Goal: Task Accomplishment & Management: Use online tool/utility

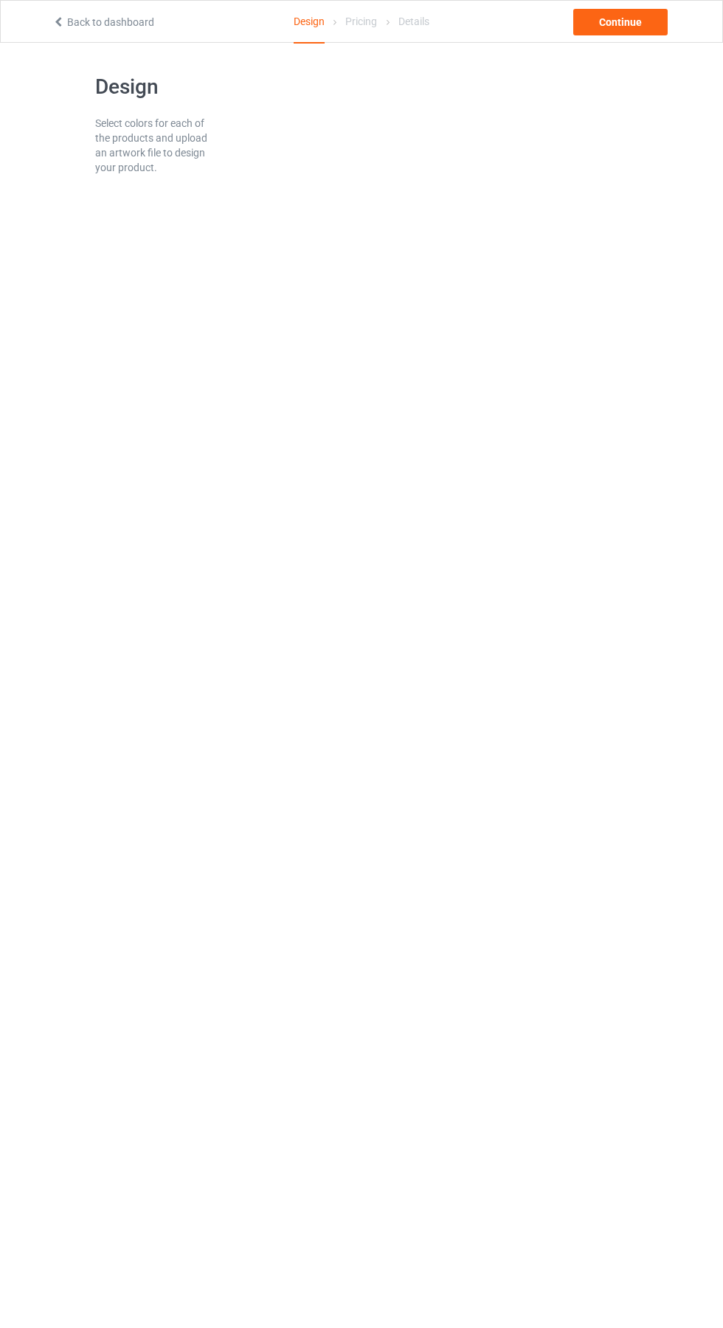
scroll to position [13, 0]
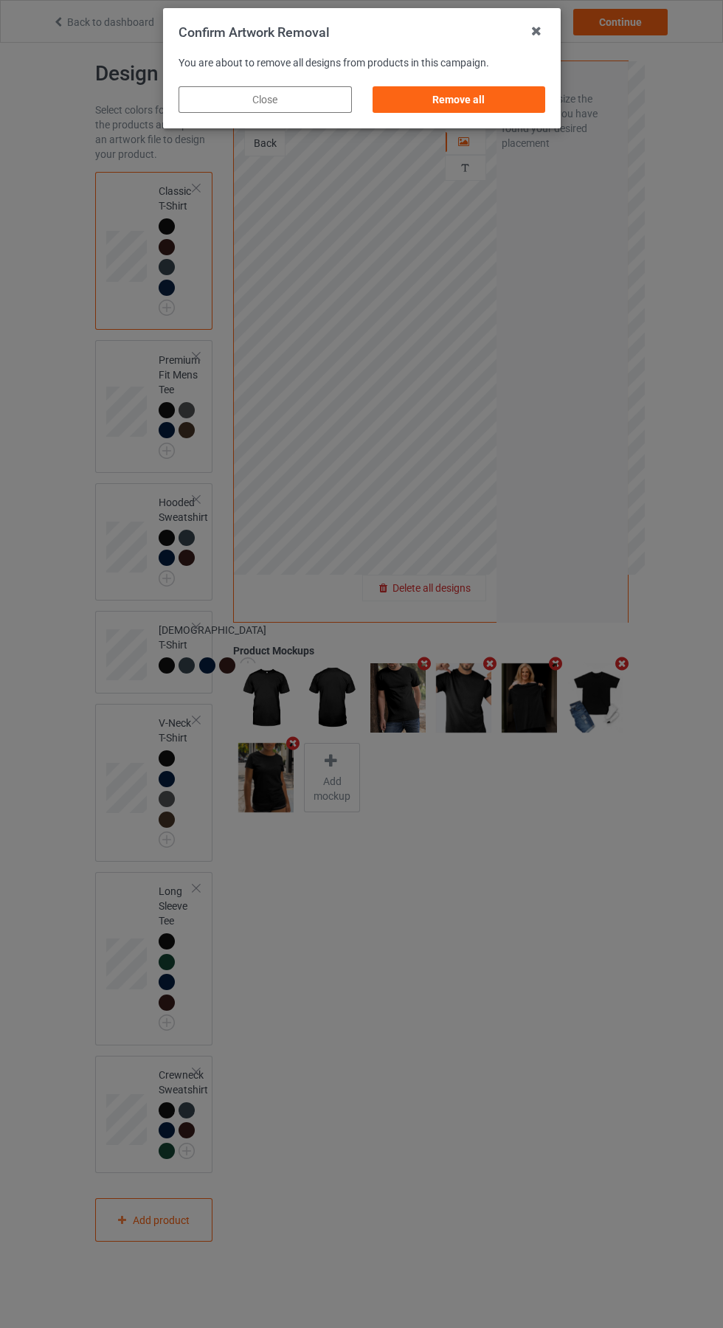
click at [460, 102] on div "Remove all" at bounding box center [458, 99] width 173 height 27
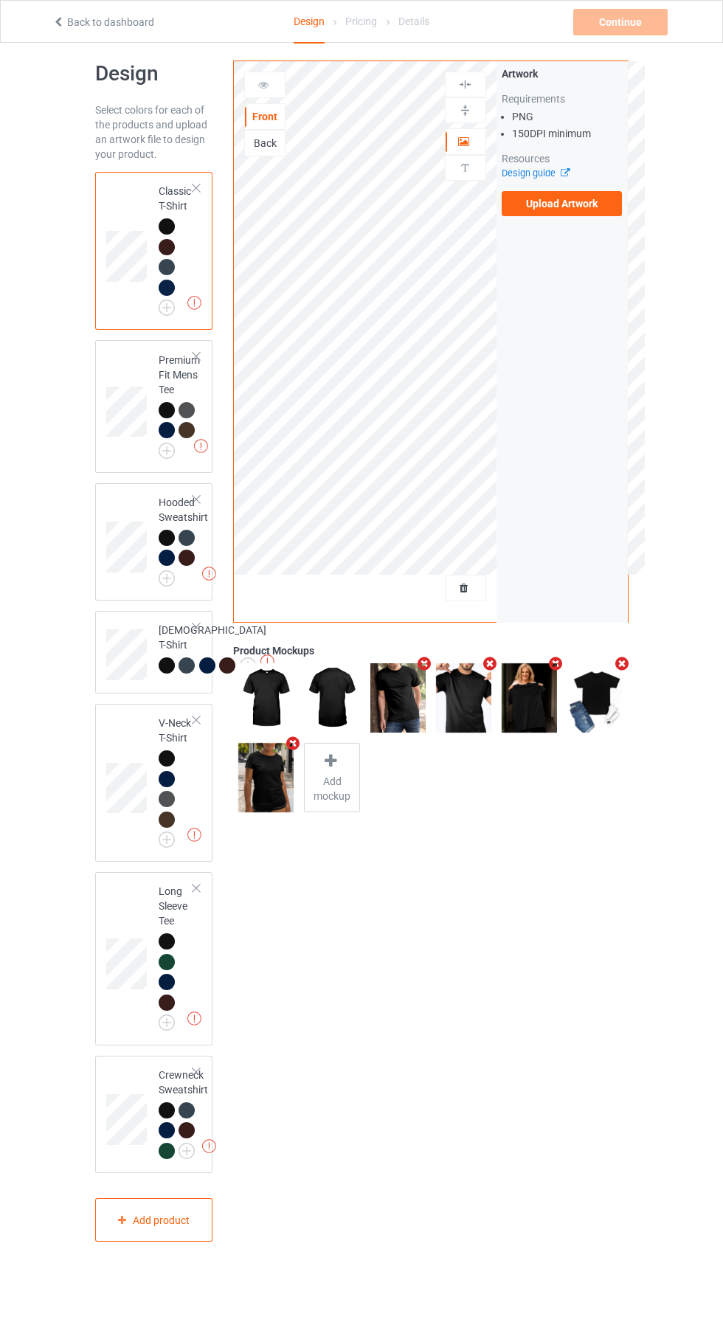
click at [592, 202] on label "Upload Artwork" at bounding box center [562, 203] width 121 height 25
click at [0, 0] on input "Upload Artwork" at bounding box center [0, 0] width 0 height 0
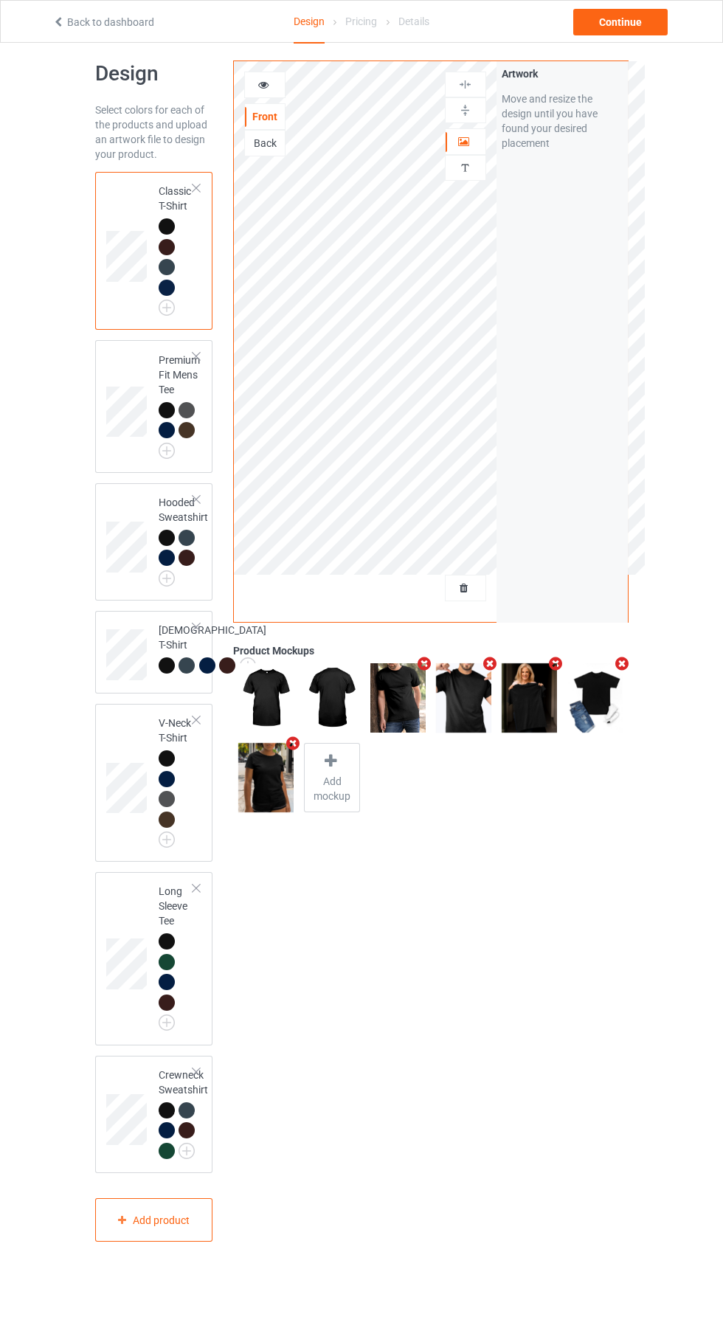
click at [263, 82] on icon at bounding box center [263, 82] width 13 height 10
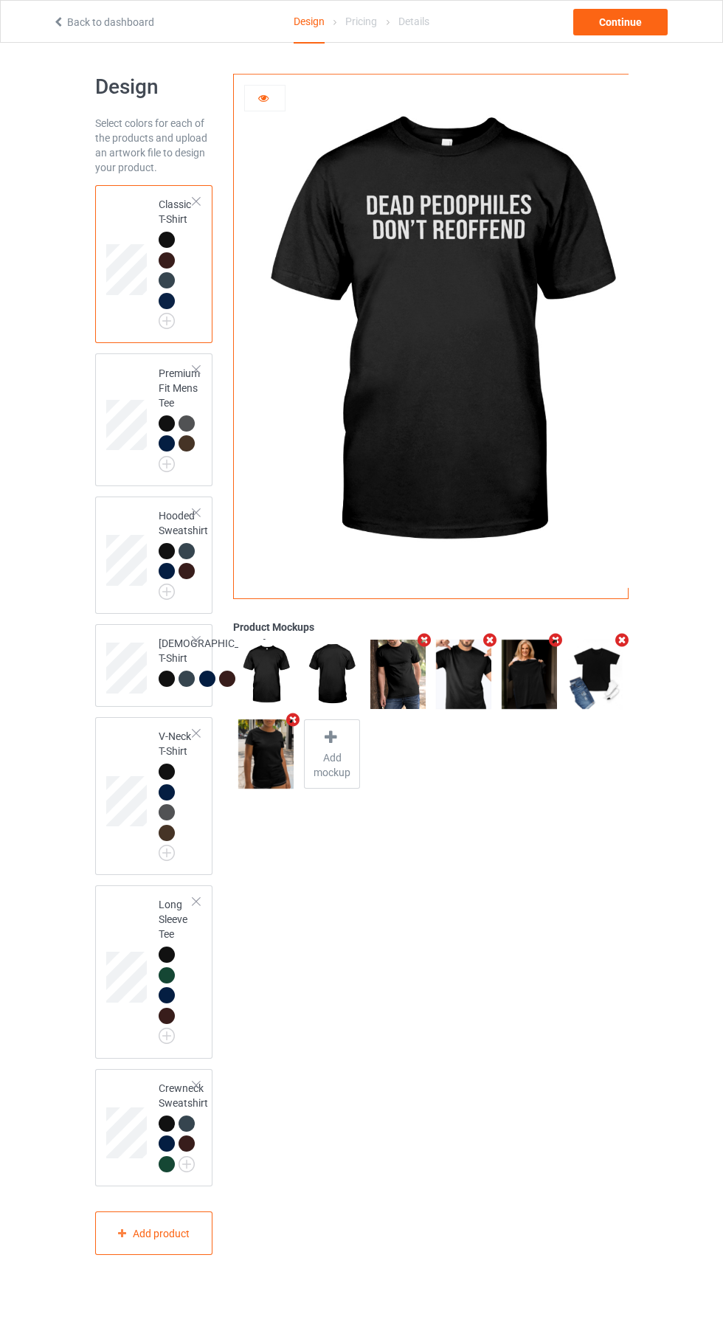
click at [0, 0] on img at bounding box center [0, 0] width 0 height 0
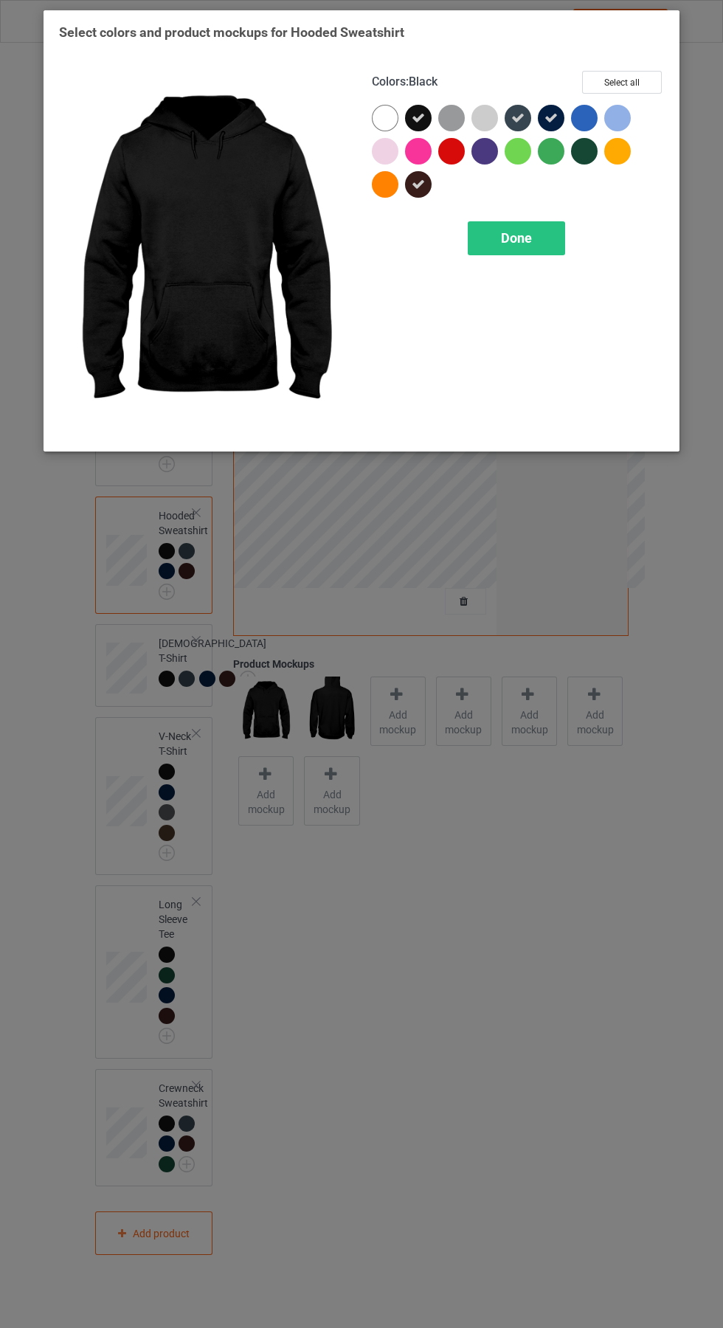
click at [529, 237] on span "Done" at bounding box center [516, 237] width 31 height 15
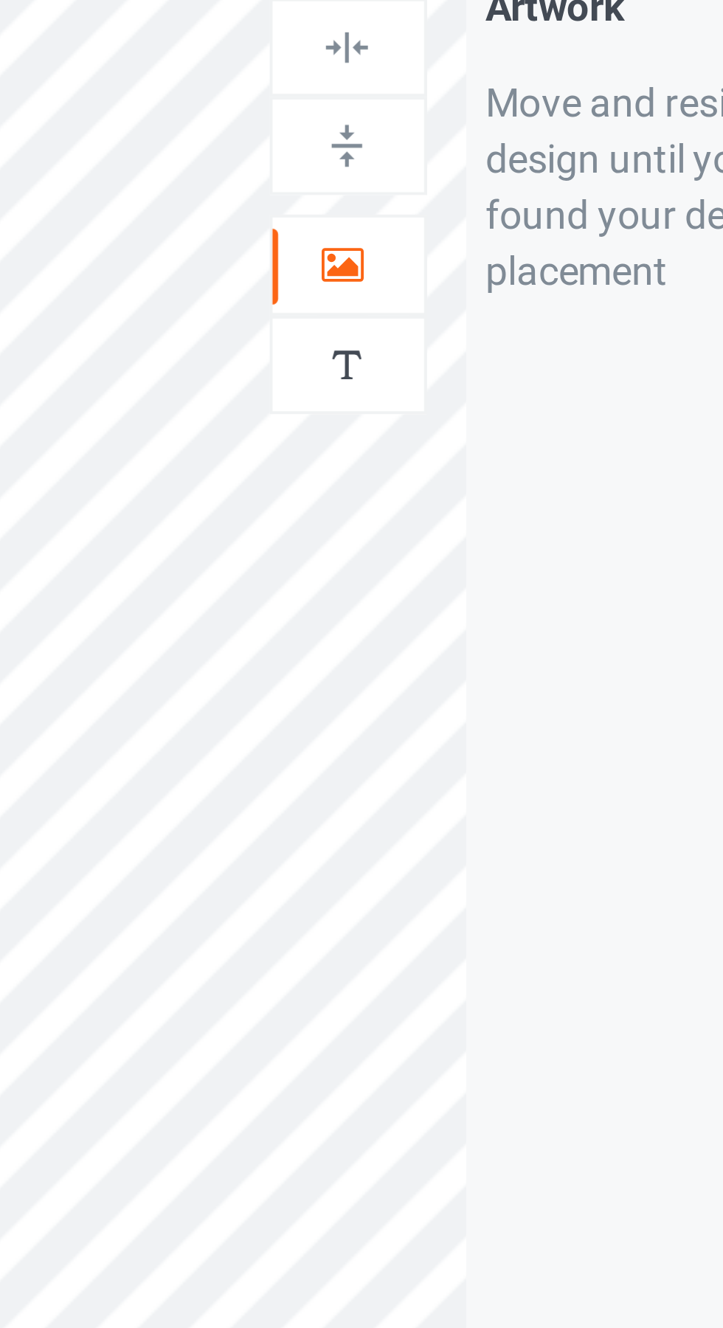
scroll to position [4, 0]
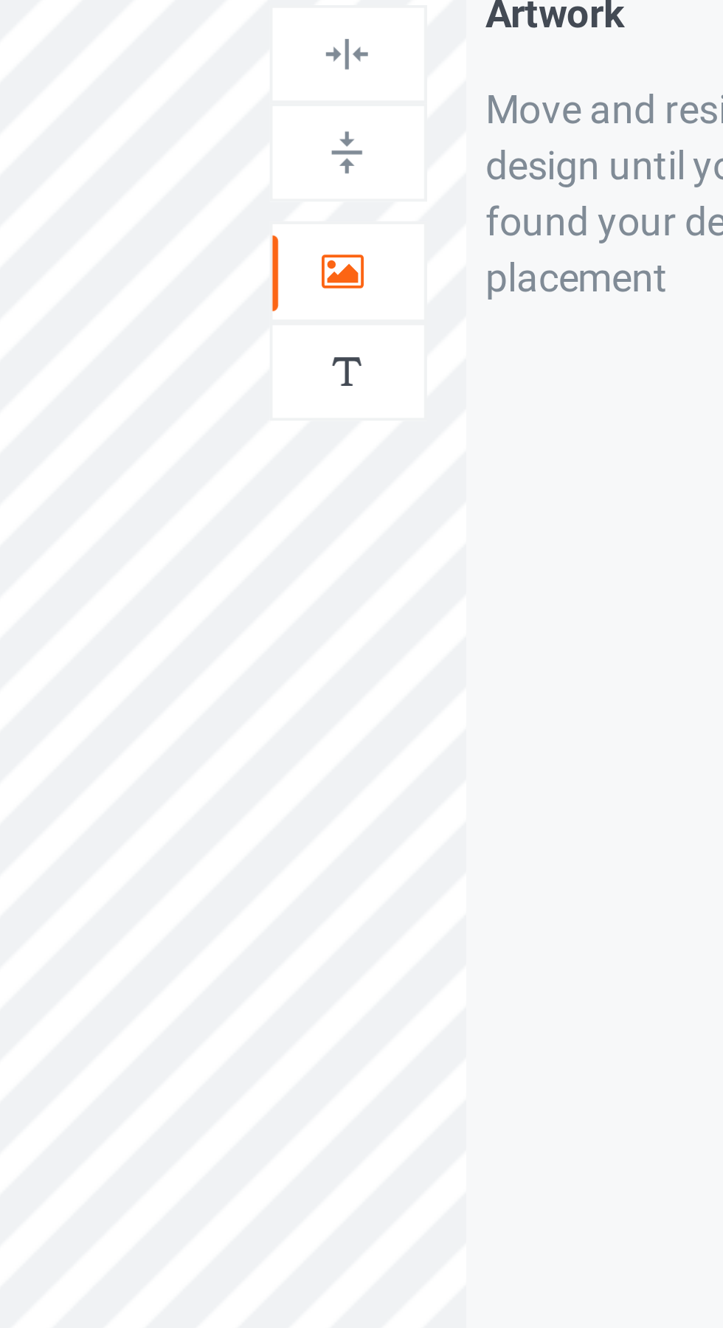
click at [467, 151] on icon at bounding box center [464, 149] width 13 height 10
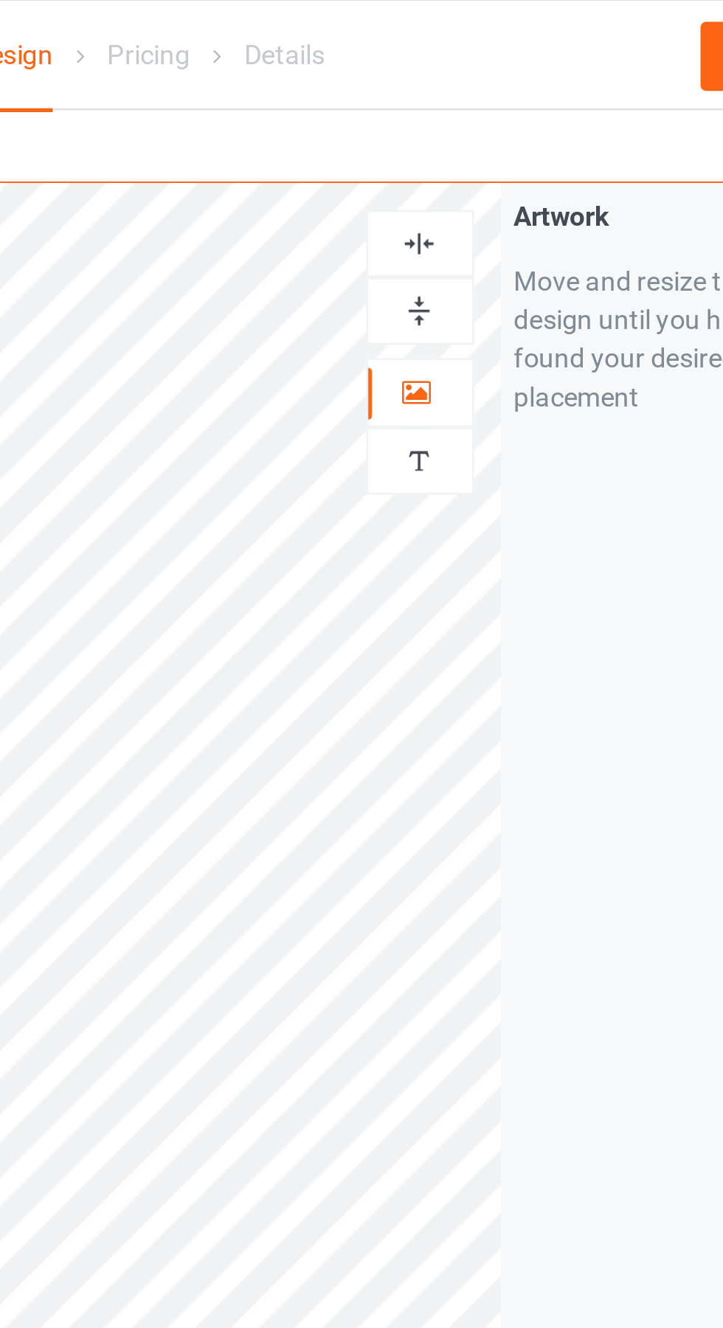
scroll to position [0, 0]
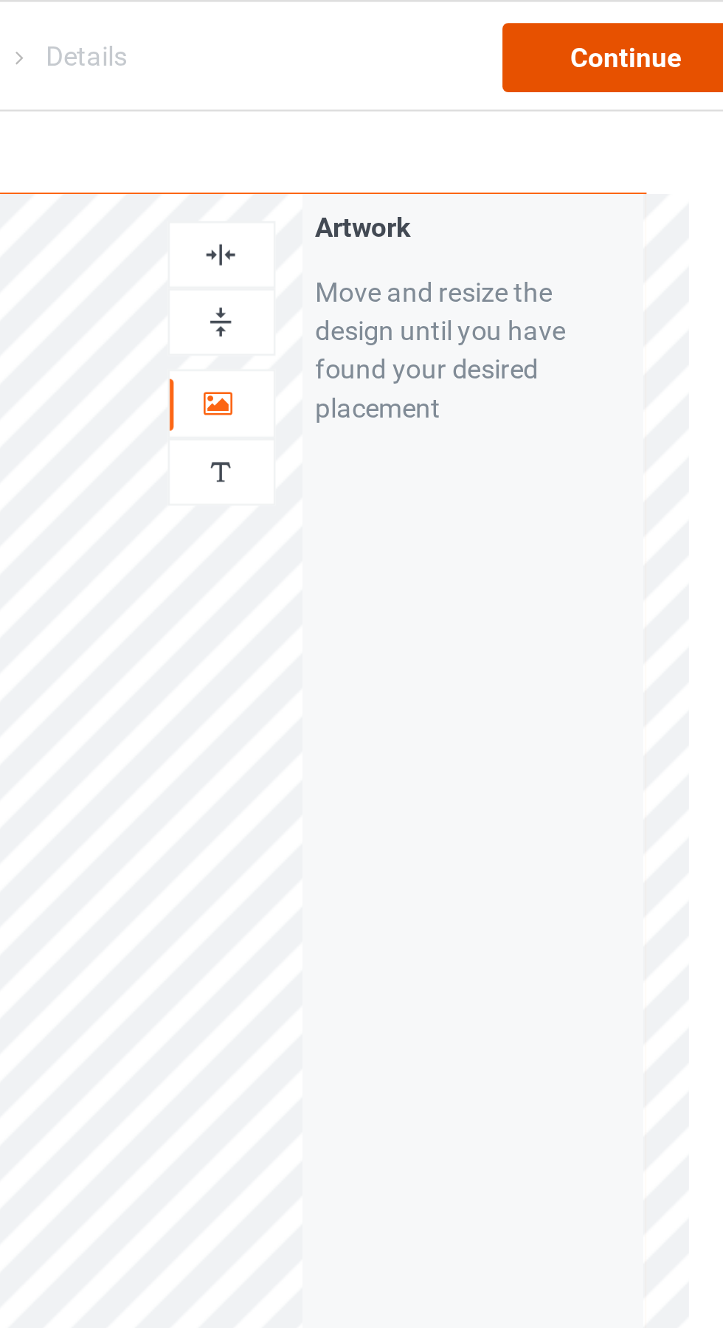
click at [618, 15] on div "Continue" at bounding box center [620, 22] width 94 height 27
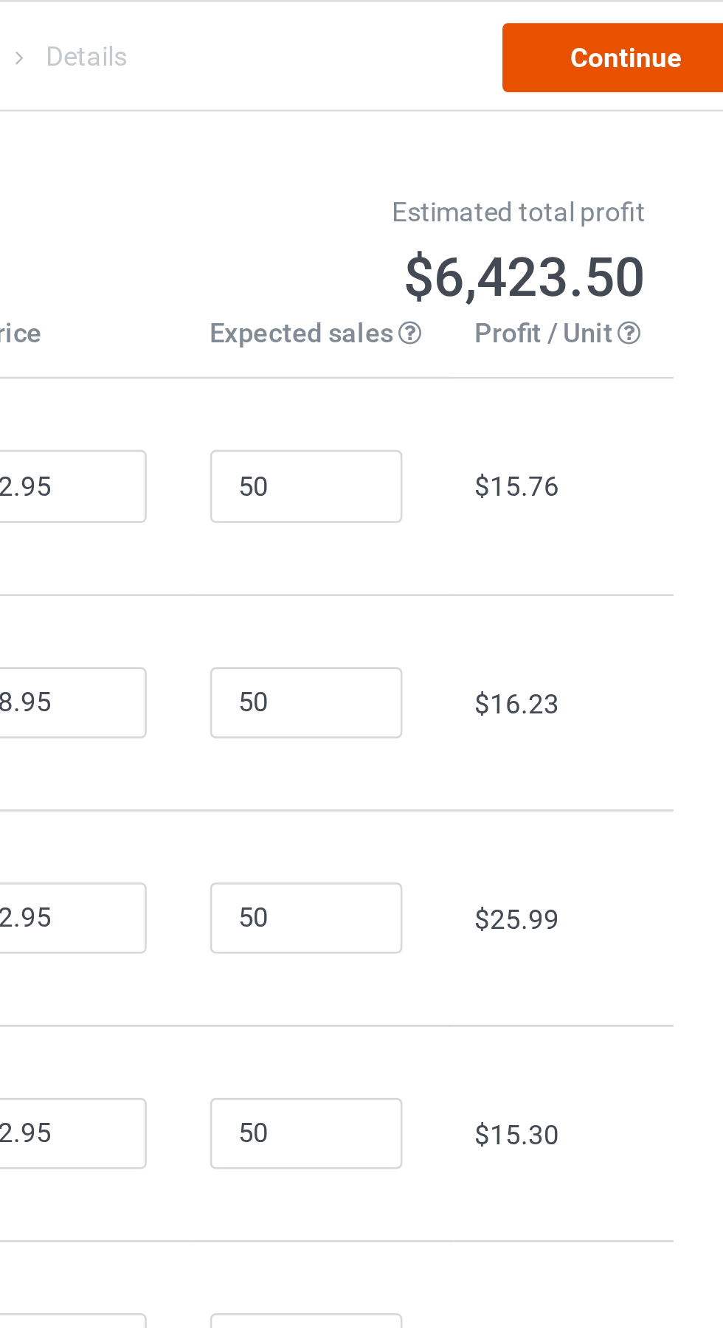
click at [626, 21] on link "Continue" at bounding box center [620, 22] width 94 height 27
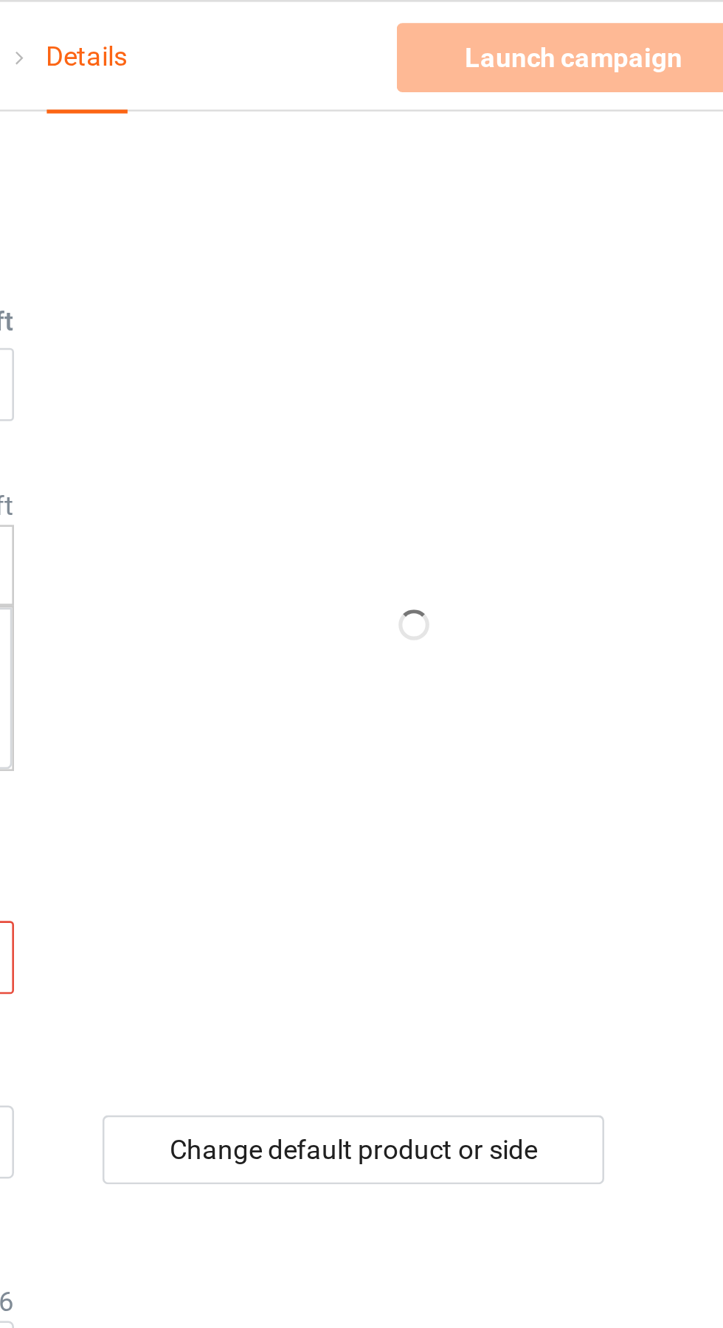
click at [271, 370] on input "19" at bounding box center [308, 367] width 156 height 28
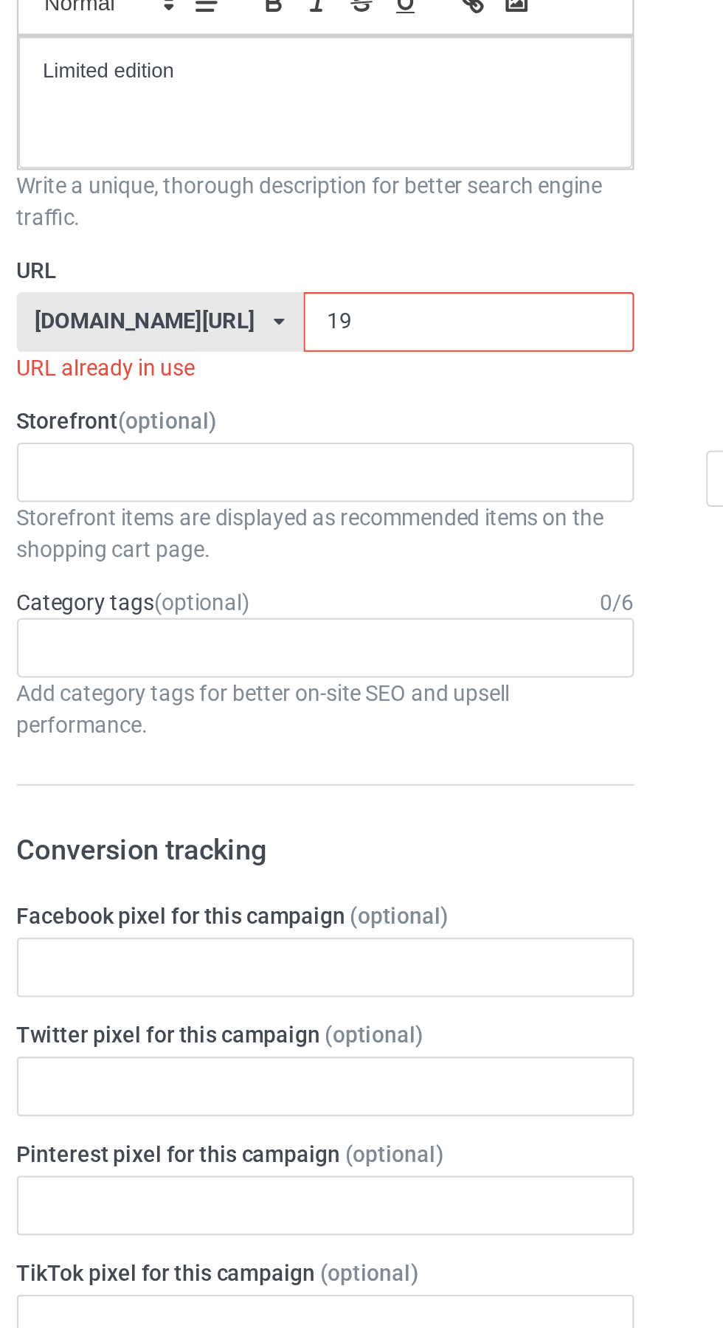
type input "1"
type input "16p"
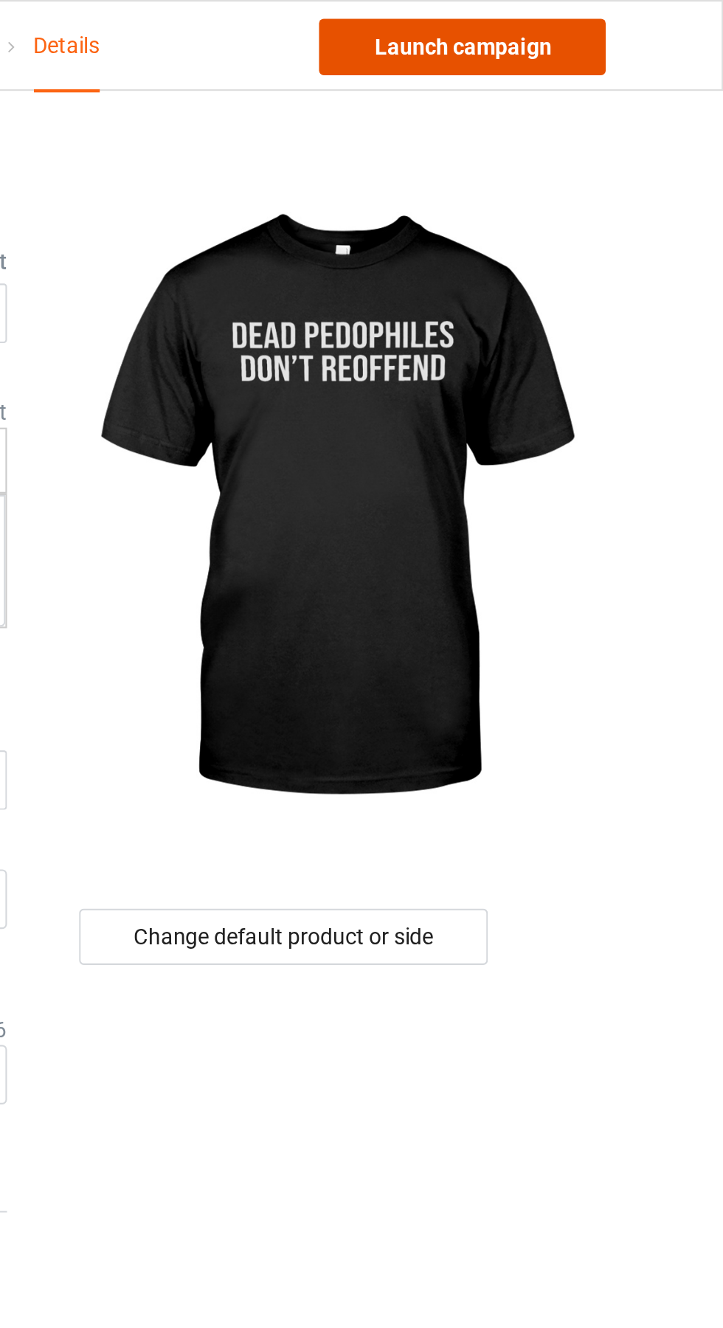
click at [625, 21] on link "Launch campaign" at bounding box center [600, 22] width 135 height 27
